Goal: Task Accomplishment & Management: Manage account settings

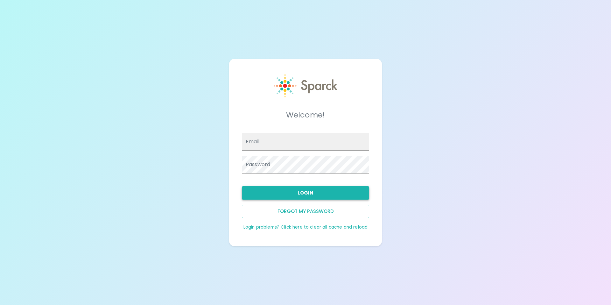
type input "juliusgray@theluxergroup.com"
click at [304, 190] on button "Login" at bounding box center [305, 192] width 127 height 13
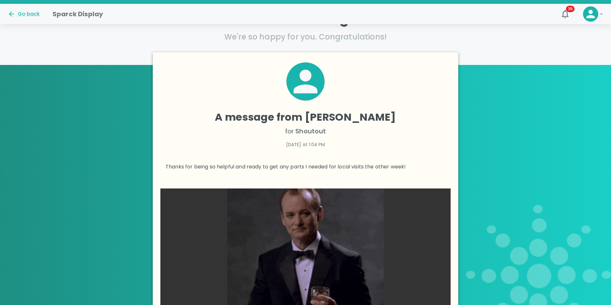
scroll to position [65, 0]
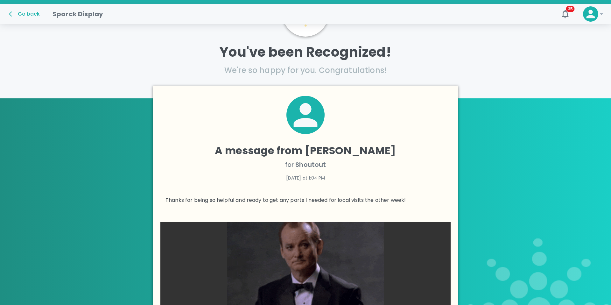
click at [592, 12] on icon at bounding box center [590, 14] width 9 height 9
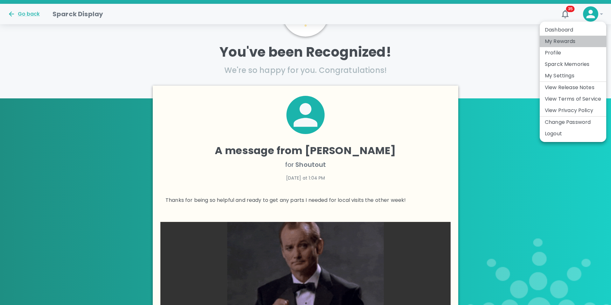
click at [573, 43] on li "My Rewards" at bounding box center [572, 41] width 66 height 11
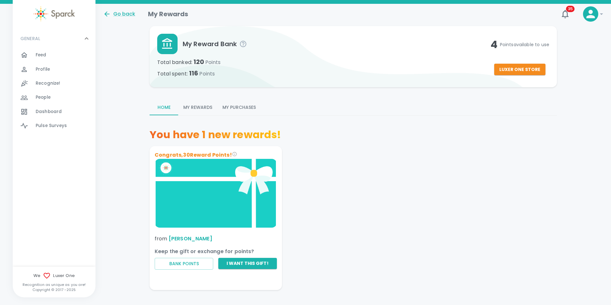
scroll to position [39, 0]
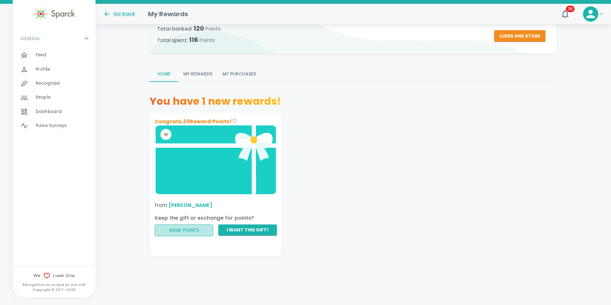
click at [194, 233] on button "Bank Points" at bounding box center [184, 230] width 59 height 12
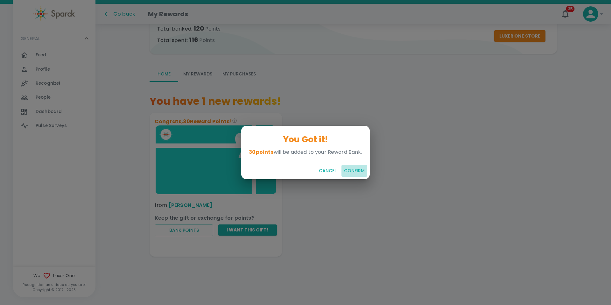
click at [355, 170] on button "Confirm" at bounding box center [354, 171] width 26 height 12
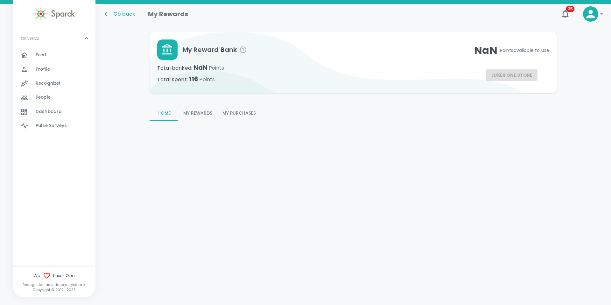
scroll to position [0, 0]
